Goal: Information Seeking & Learning: Learn about a topic

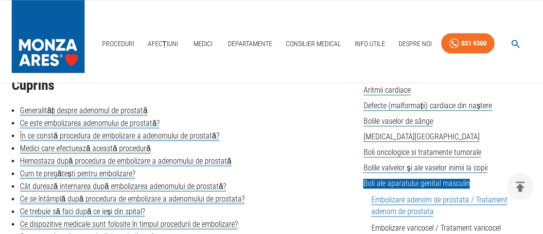
scroll to position [238, 0]
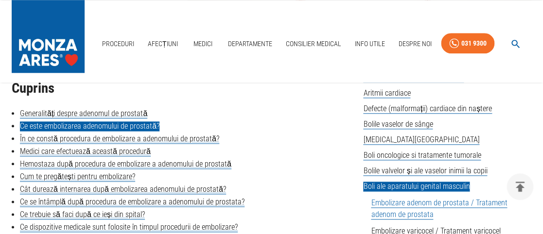
click at [144, 128] on link "Ce este embolizarea adenomului de prostată?" at bounding box center [89, 126] width 139 height 10
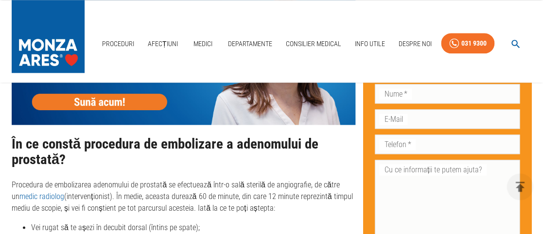
scroll to position [1423, 0]
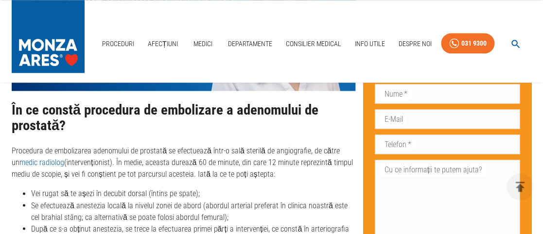
click at [516, 42] on icon "button" at bounding box center [515, 44] width 8 height 8
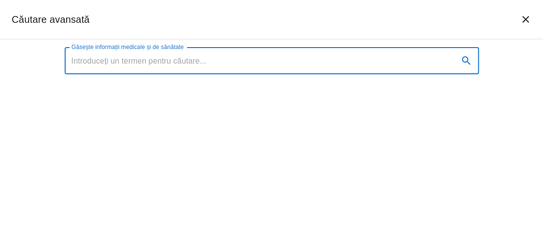
click at [168, 62] on input "Găsește informații medicale și de sănătate" at bounding box center [258, 60] width 386 height 27
click at [111, 59] on input "Găsește informații medicale și de sănătate" at bounding box center [258, 60] width 386 height 27
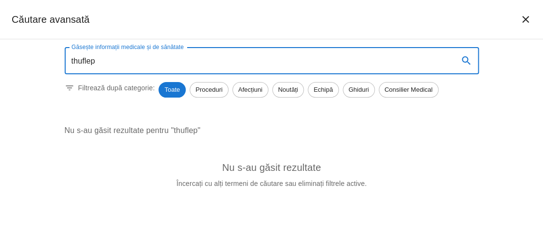
click at [463, 57] on icon "search" at bounding box center [466, 61] width 12 height 12
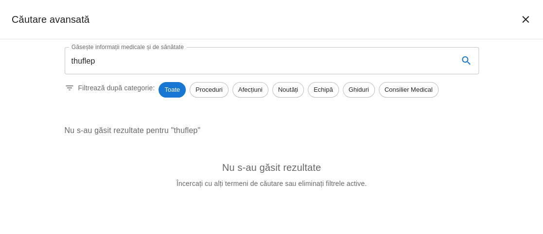
click at [84, 59] on input "thuflep" at bounding box center [258, 60] width 386 height 27
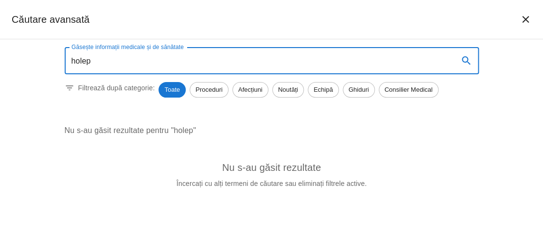
click at [111, 60] on input "holep" at bounding box center [258, 60] width 386 height 27
type input "holep"
click at [465, 61] on icon "search" at bounding box center [466, 61] width 12 height 12
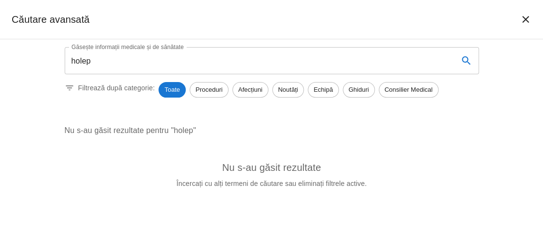
scroll to position [238, 0]
